Goal: Transaction & Acquisition: Purchase product/service

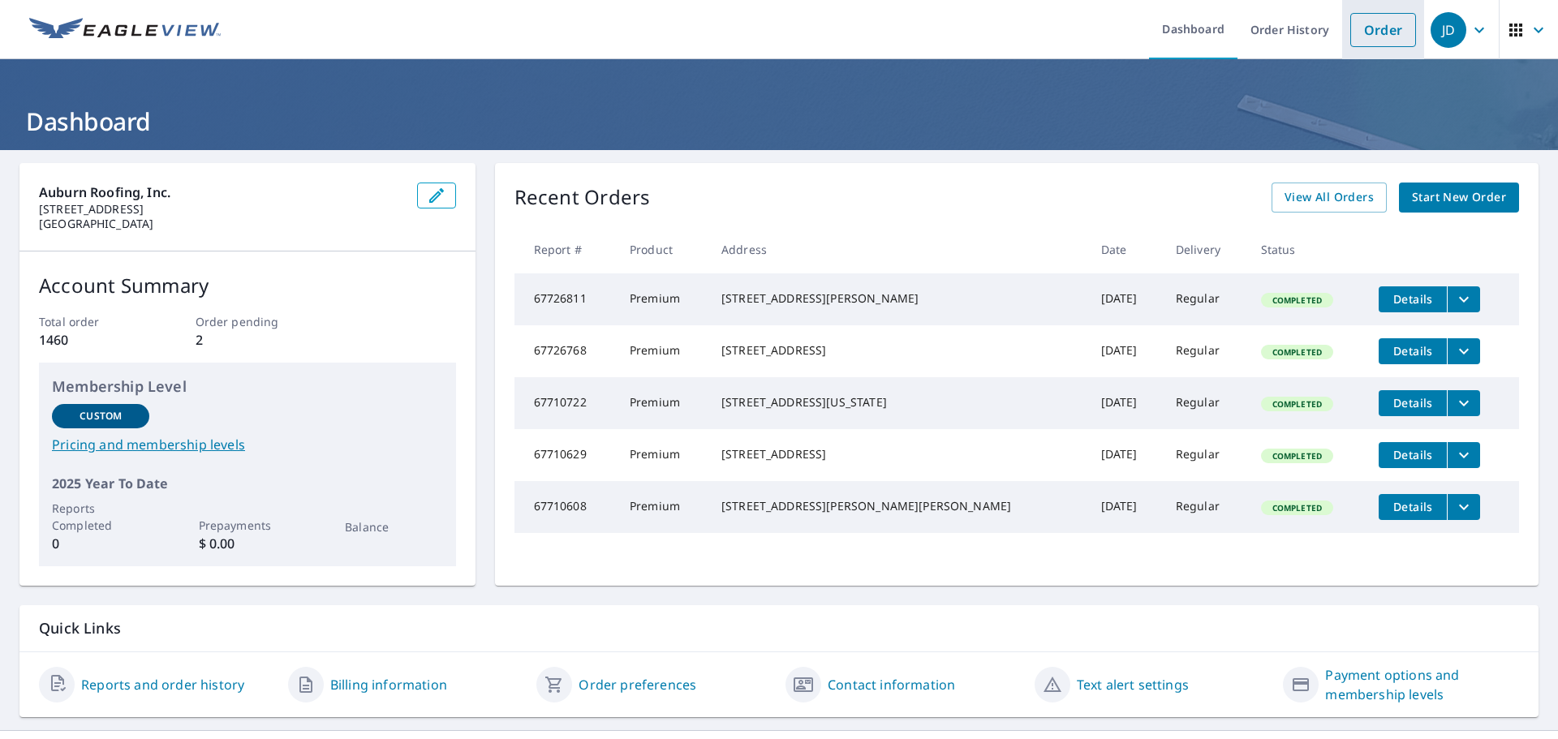
click at [1351, 28] on link "Order" at bounding box center [1384, 30] width 66 height 34
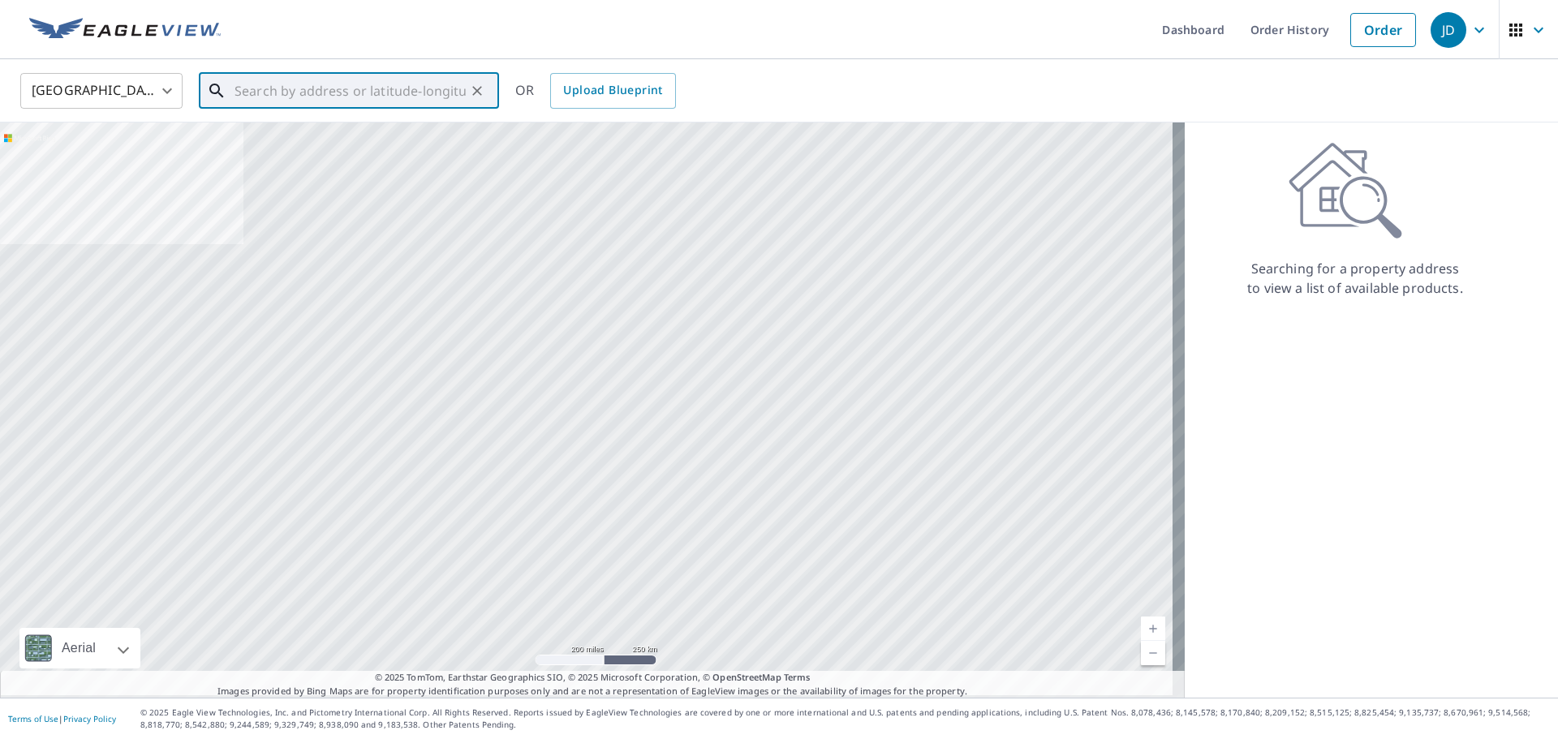
click at [269, 88] on input "text" at bounding box center [350, 90] width 231 height 45
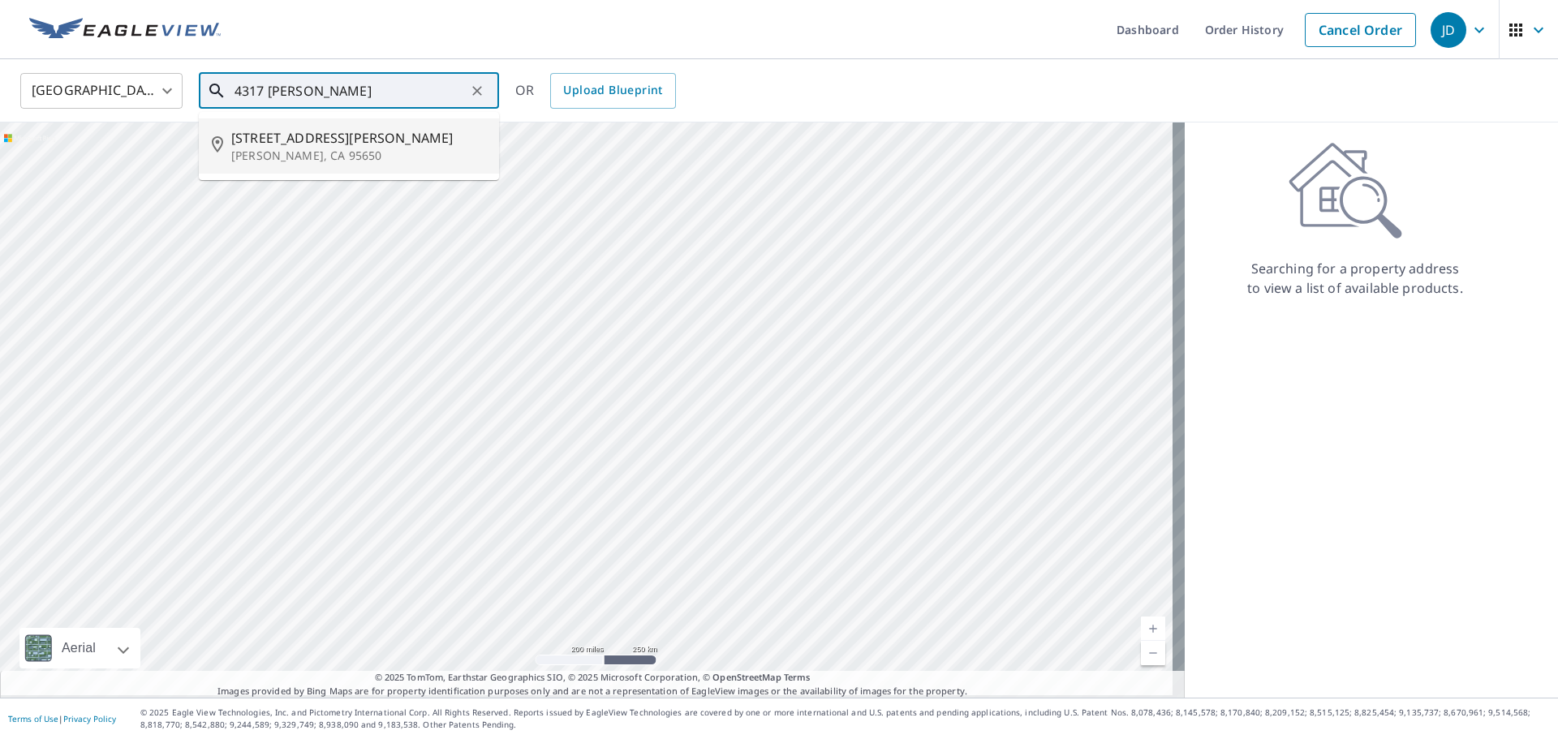
click at [297, 160] on p "[PERSON_NAME], CA 95650" at bounding box center [358, 156] width 255 height 16
type input "[STREET_ADDRESS][PERSON_NAME][PERSON_NAME]"
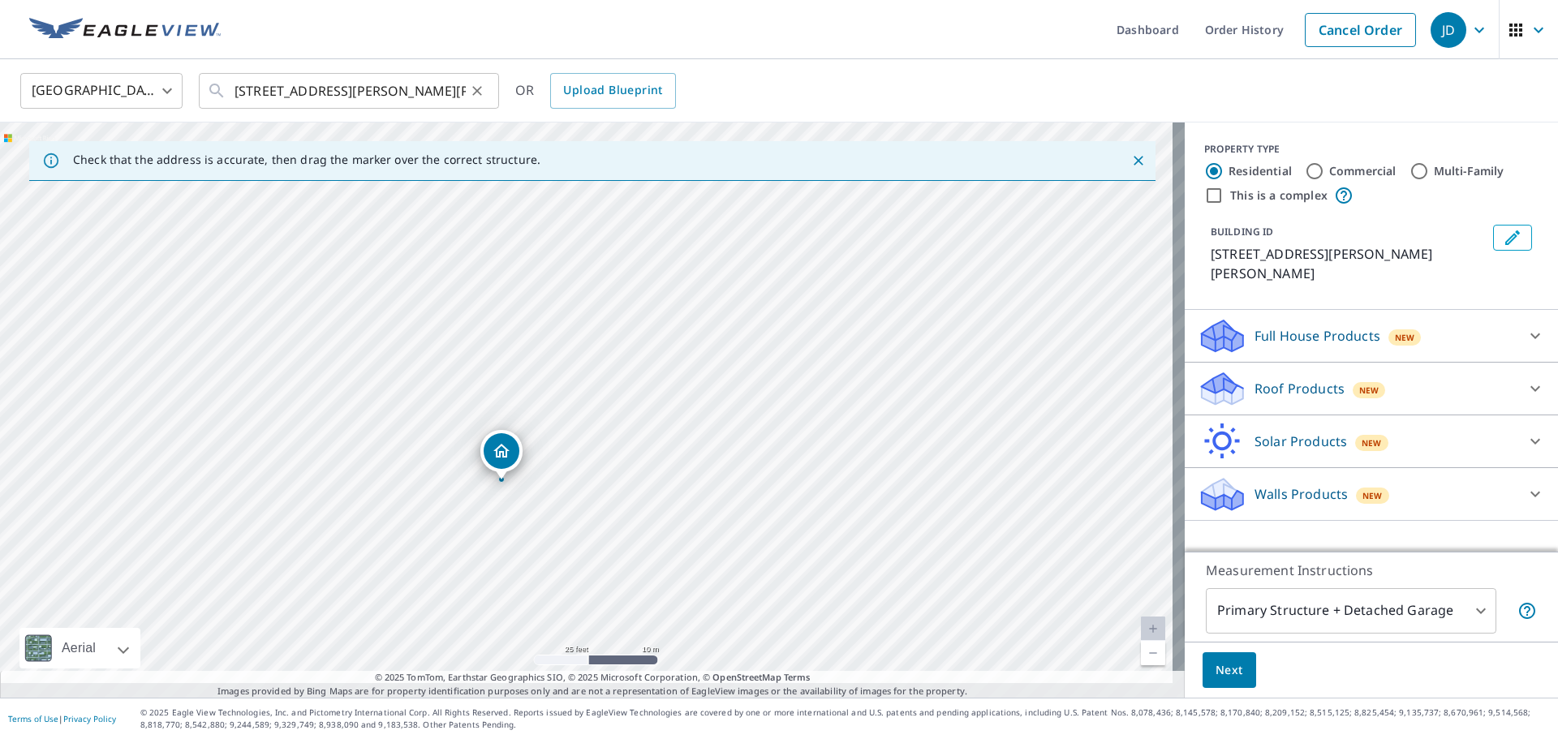
click at [474, 92] on icon "Clear" at bounding box center [477, 91] width 10 height 10
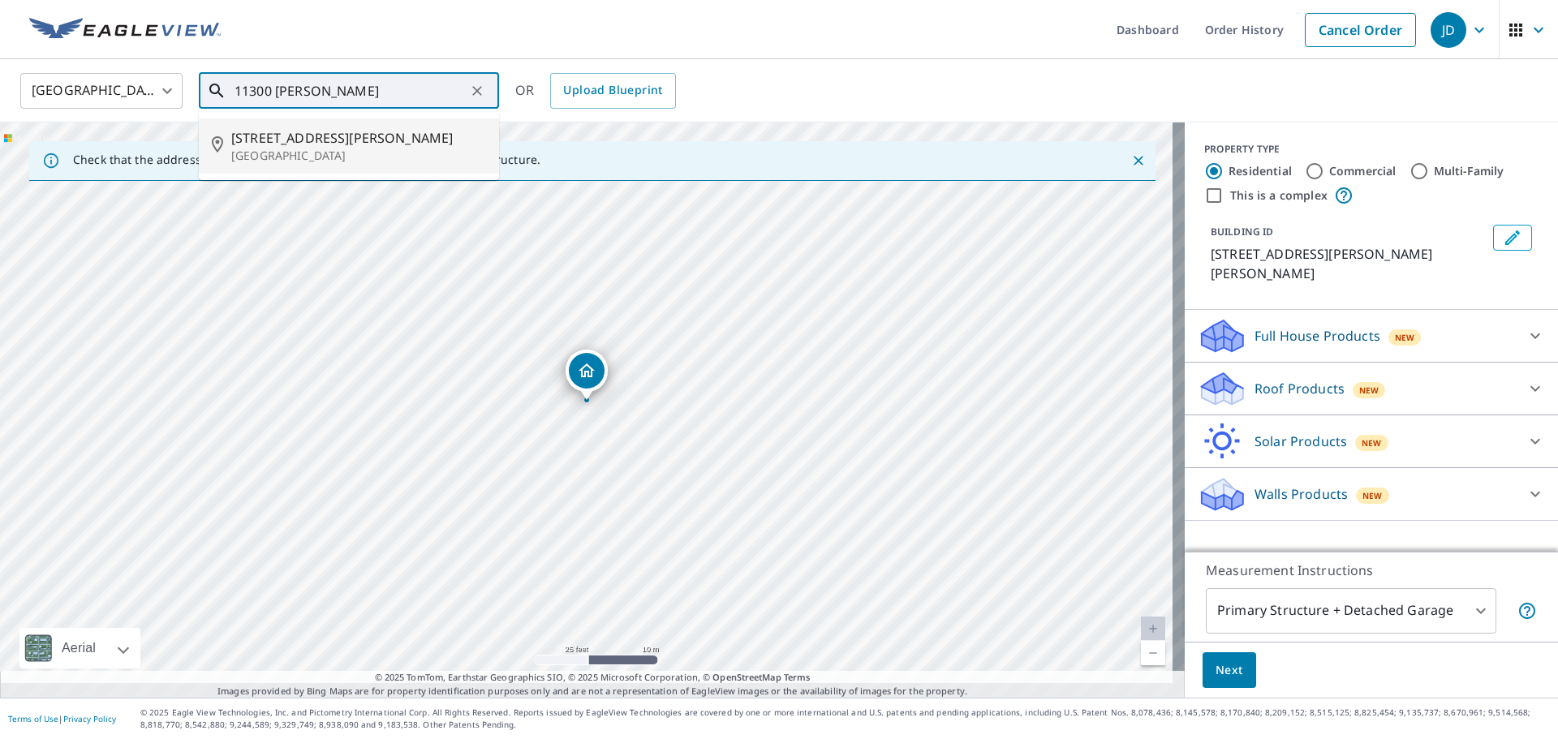
click at [368, 144] on span "[STREET_ADDRESS][PERSON_NAME]" at bounding box center [358, 137] width 255 height 19
type input "[STREET_ADDRESS][PERSON_NAME]"
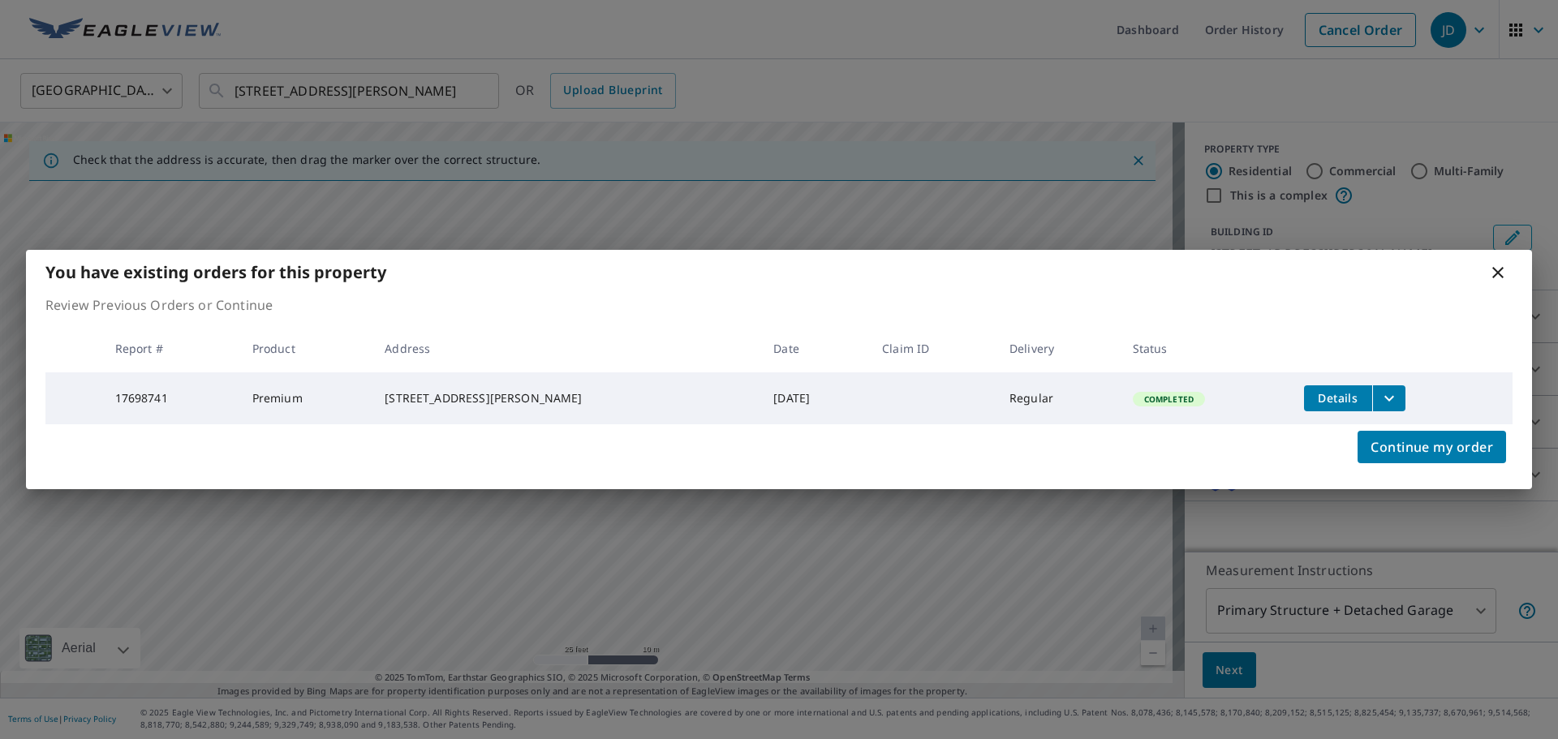
click at [1493, 267] on icon at bounding box center [1498, 272] width 11 height 11
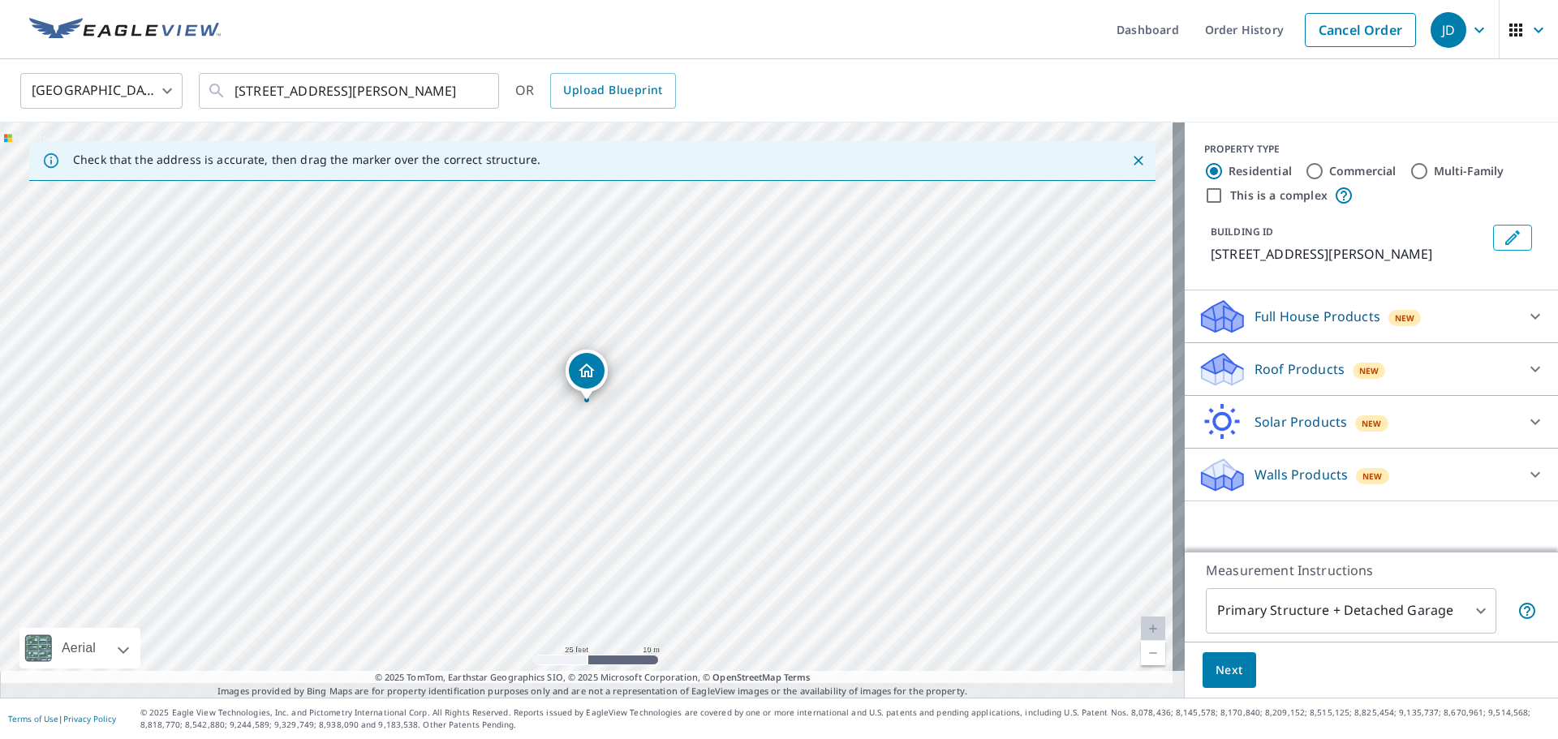
click at [1283, 379] on p "Roof Products" at bounding box center [1300, 369] width 90 height 19
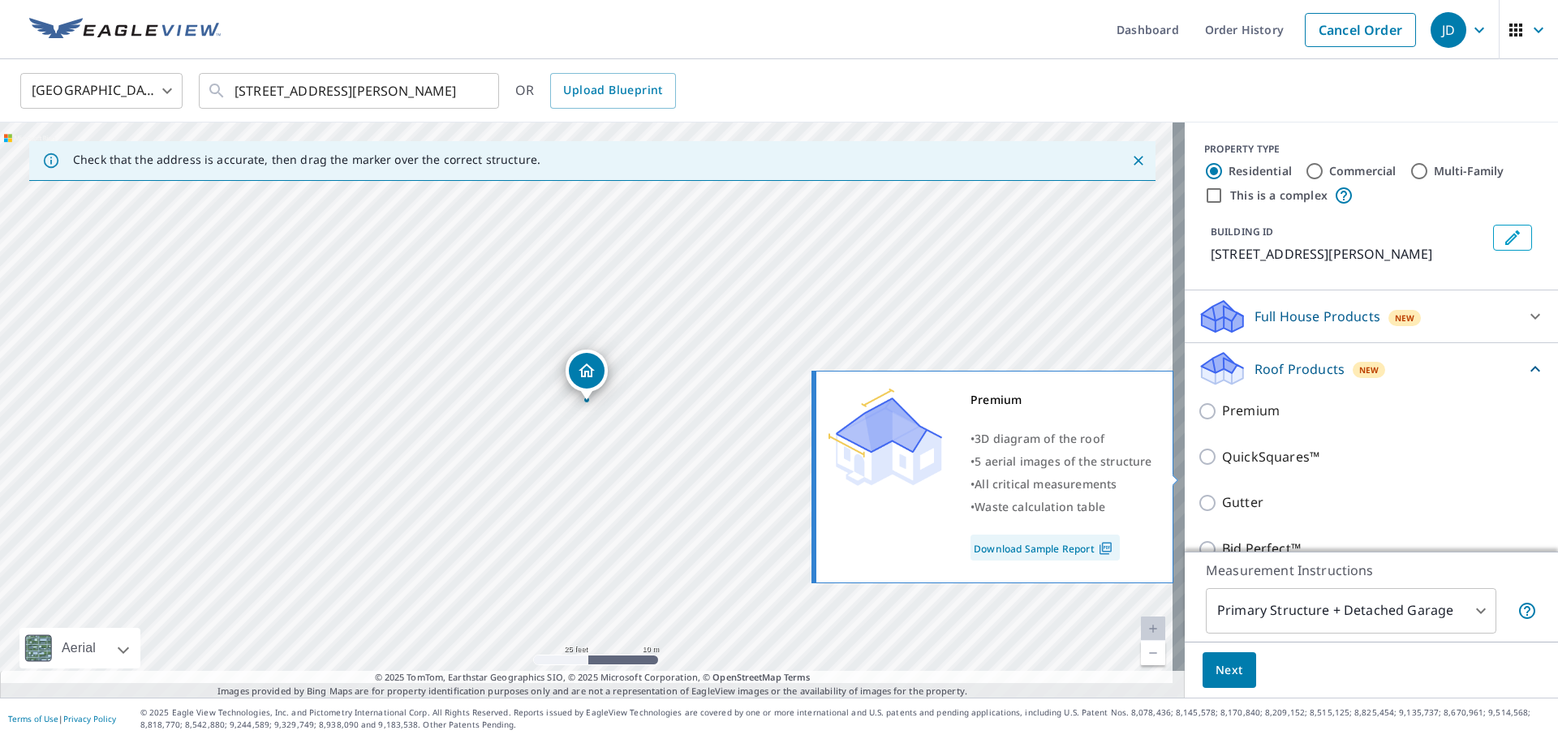
click at [1203, 421] on input "Premium" at bounding box center [1210, 411] width 24 height 19
checkbox input "true"
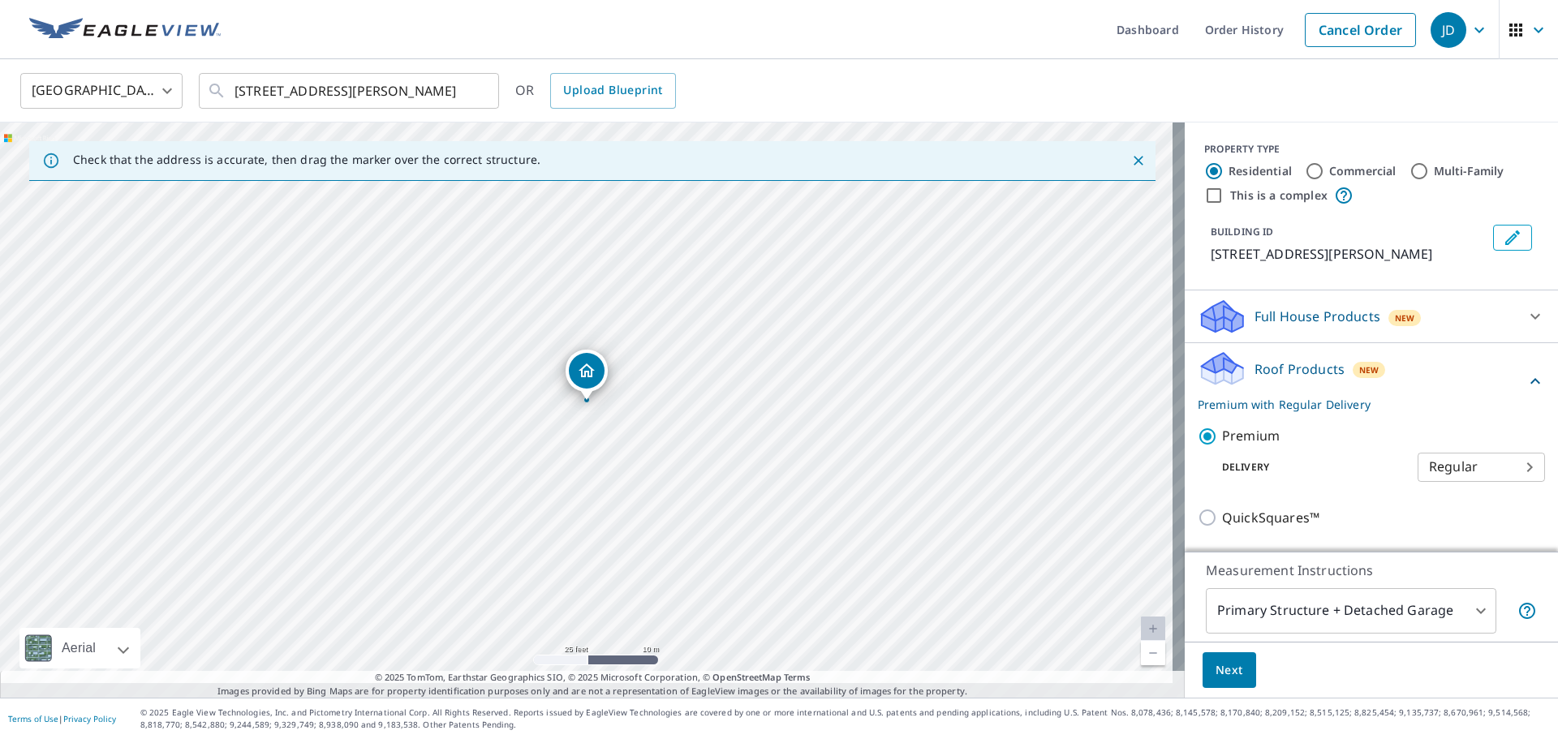
click at [1223, 661] on span "Next" at bounding box center [1230, 671] width 28 height 20
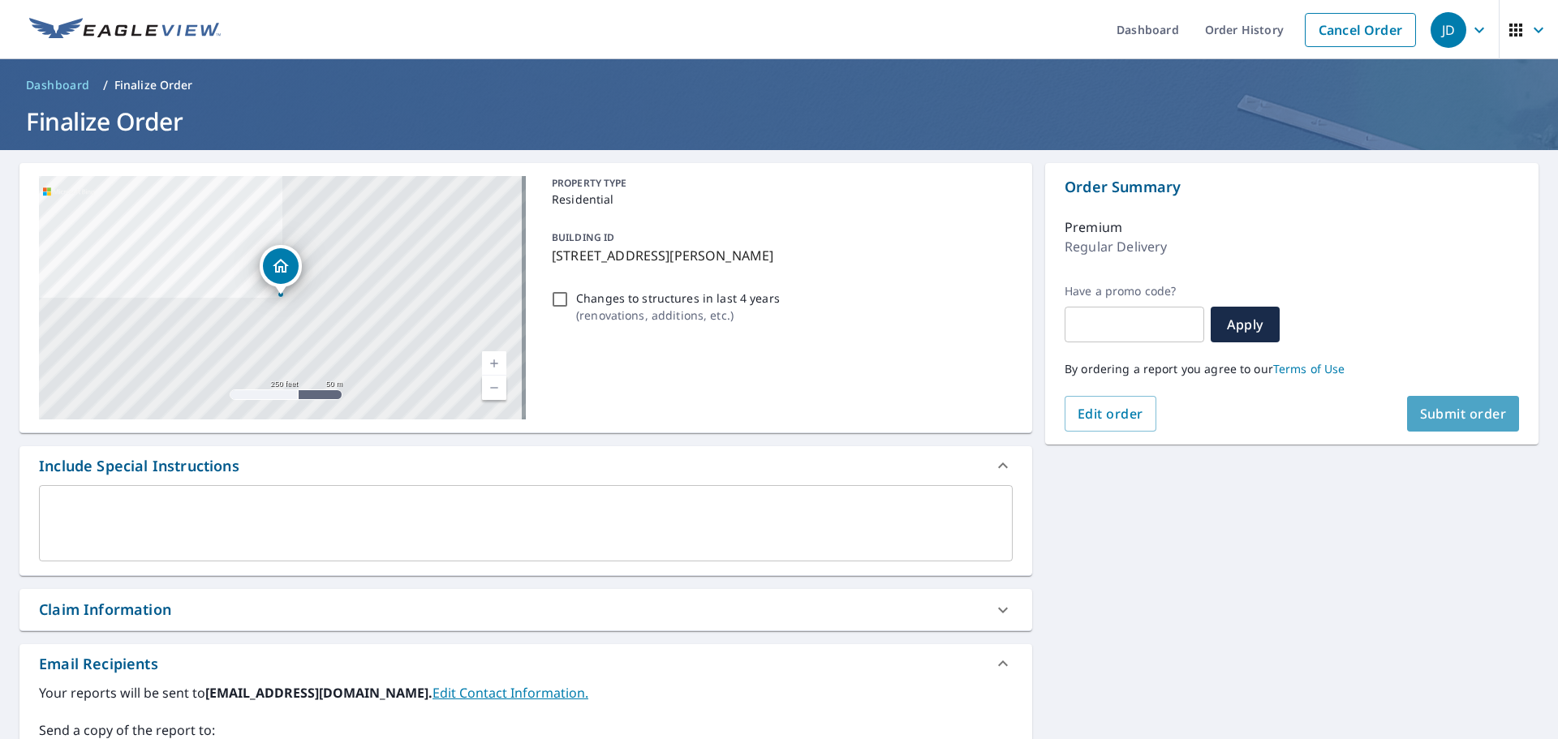
click at [1441, 410] on span "Submit order" at bounding box center [1463, 414] width 87 height 18
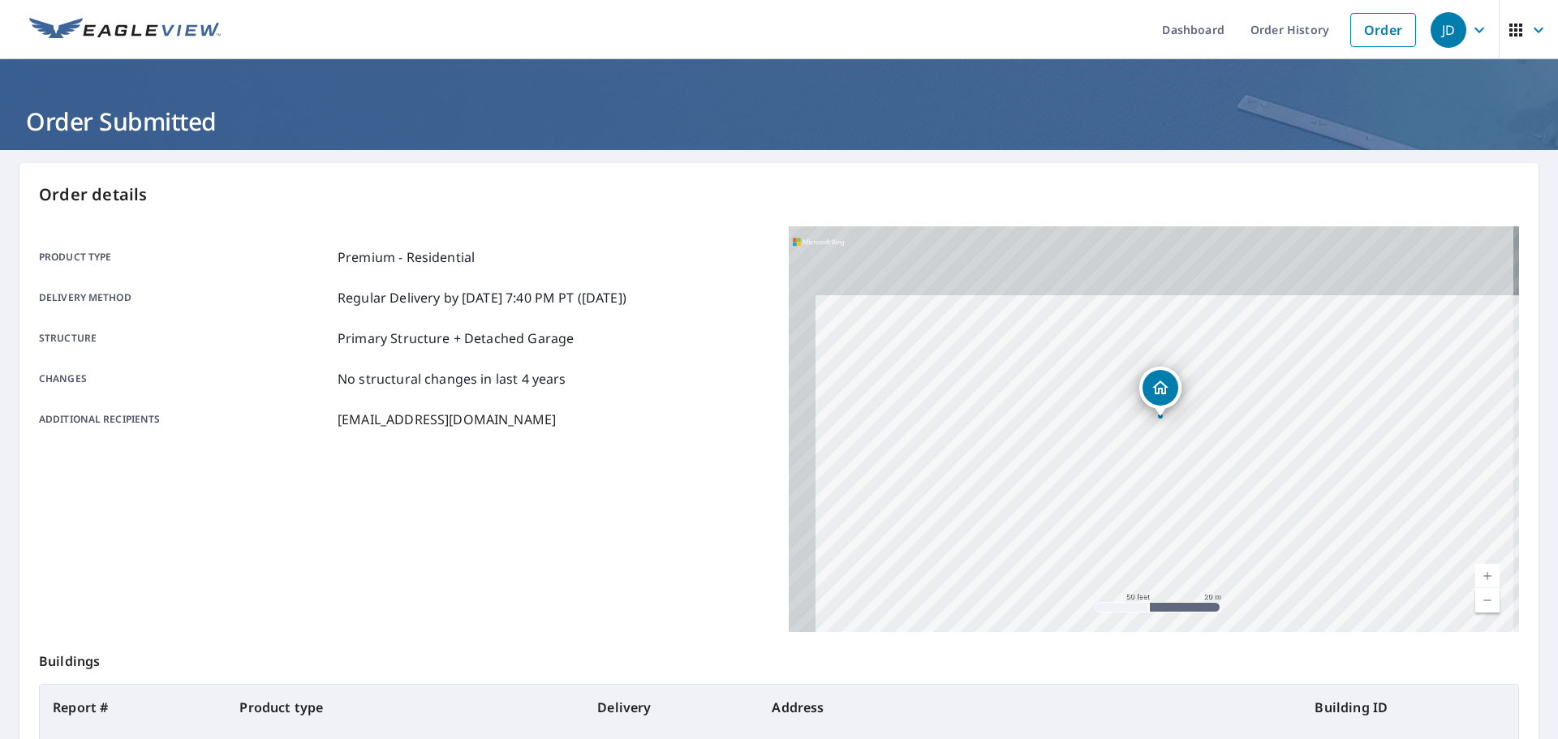
drag, startPoint x: 1101, startPoint y: 410, endPoint x: 1171, endPoint y: 597, distance: 200.3
click at [1171, 597] on div "[STREET_ADDRESS][PERSON_NAME]" at bounding box center [1154, 429] width 730 height 406
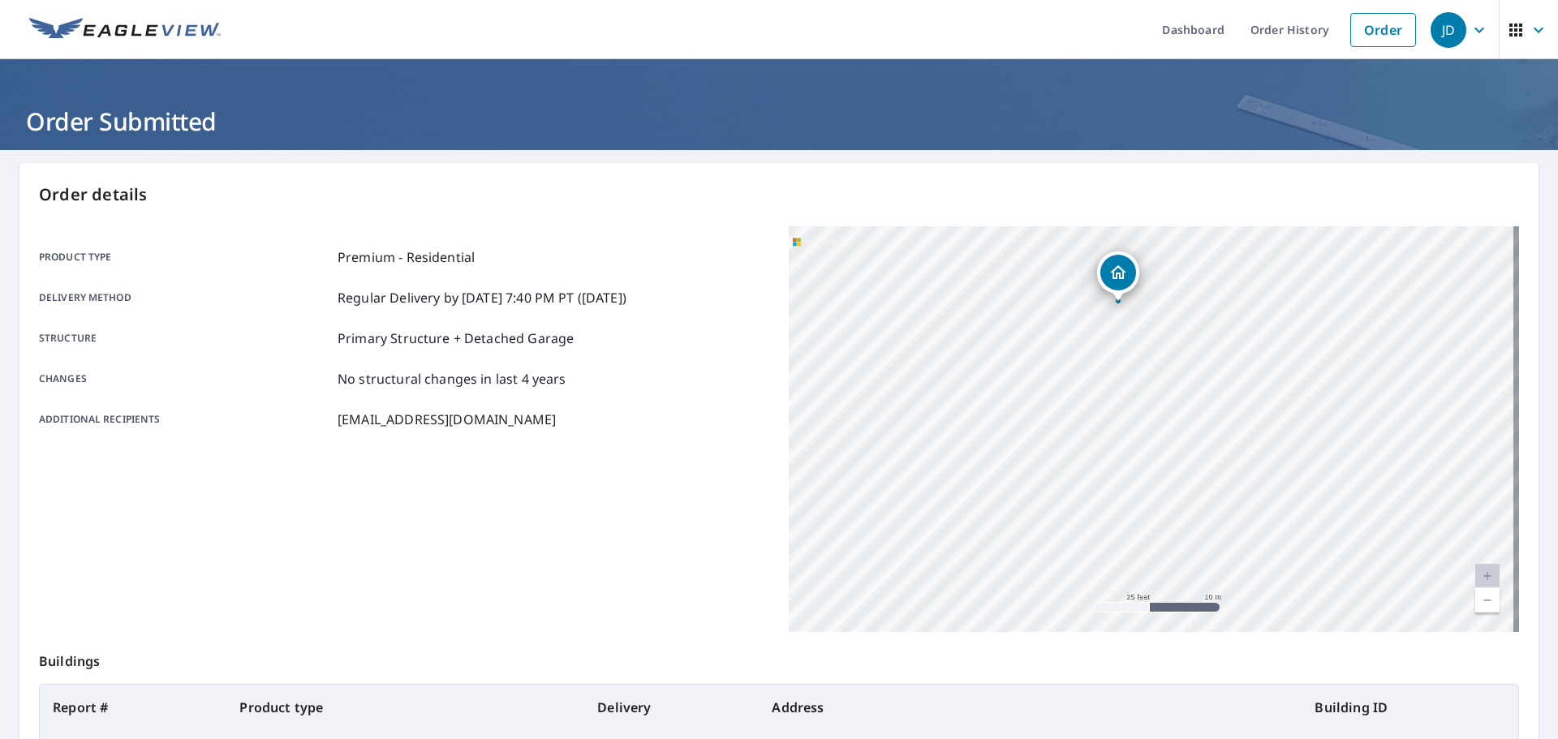
drag, startPoint x: 1189, startPoint y: 381, endPoint x: 1136, endPoint y: 354, distance: 59.5
click at [1136, 354] on div "[STREET_ADDRESS][PERSON_NAME]" at bounding box center [1154, 429] width 730 height 406
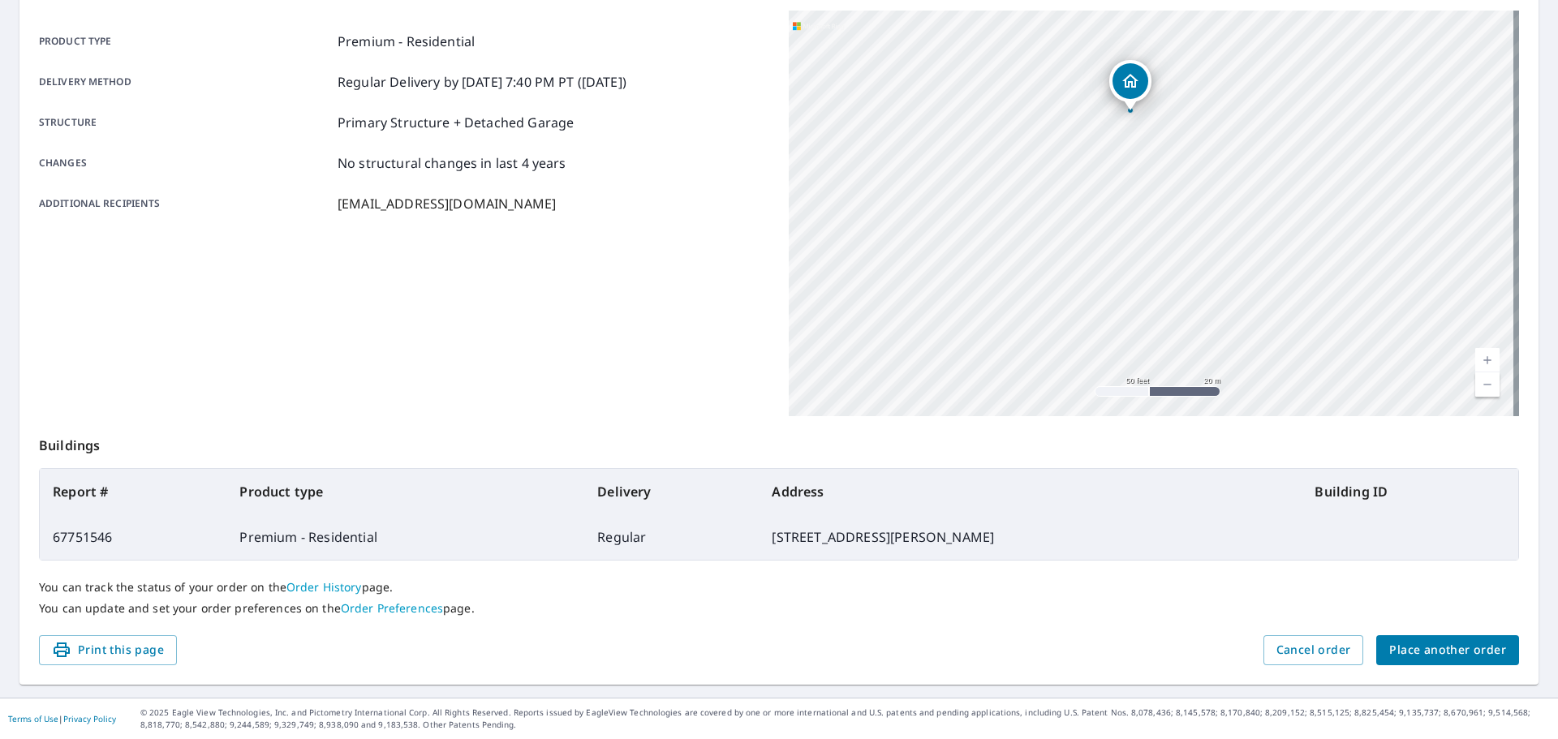
scroll to position [228, 0]
click at [1390, 640] on span "Place another order" at bounding box center [1448, 650] width 117 height 20
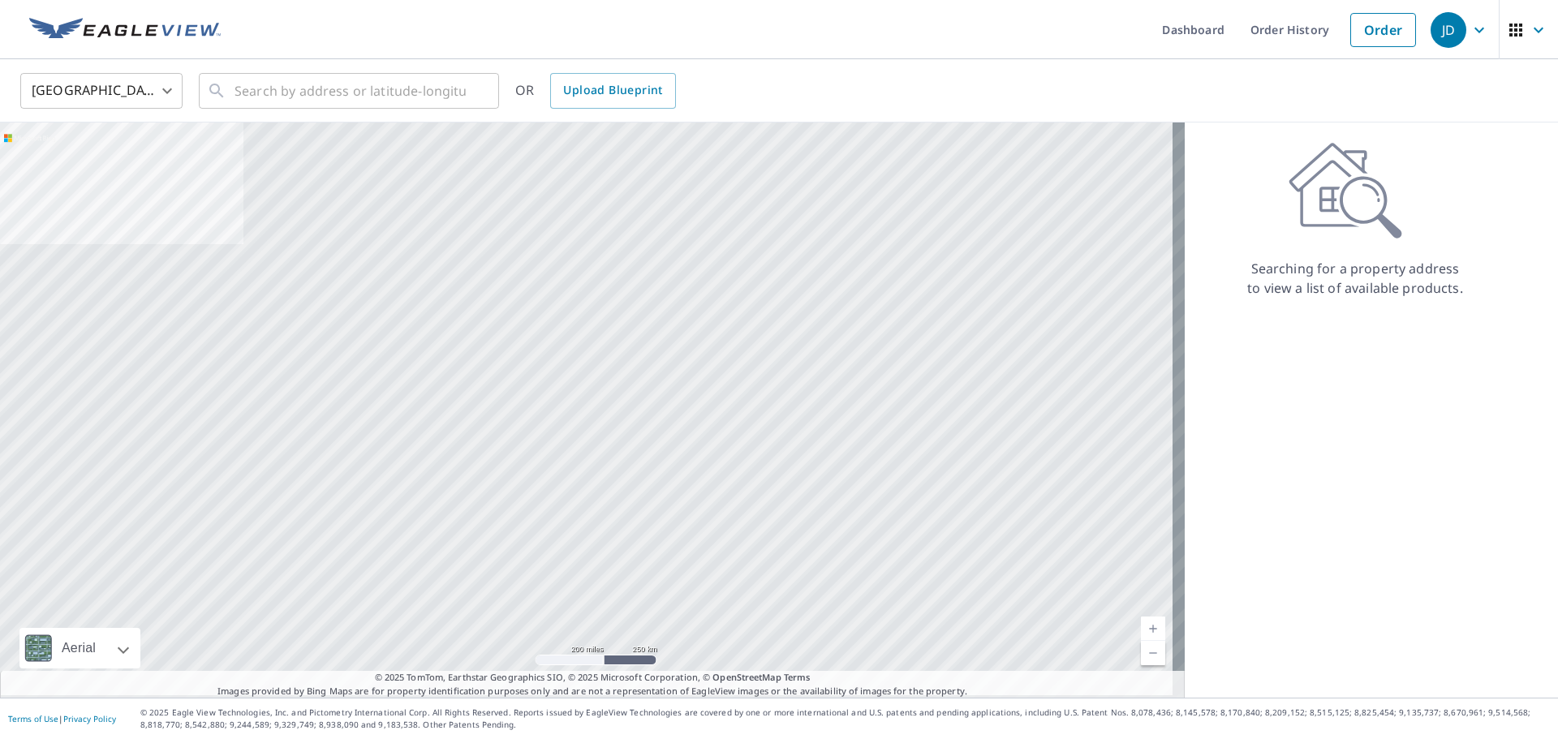
click at [370, 118] on div "United States [GEOGRAPHIC_DATA] ​ ​ OR Upload Blueprint" at bounding box center [779, 90] width 1558 height 63
click at [1238, 24] on link "Order History" at bounding box center [1290, 29] width 105 height 59
